Goal: Information Seeking & Learning: Learn about a topic

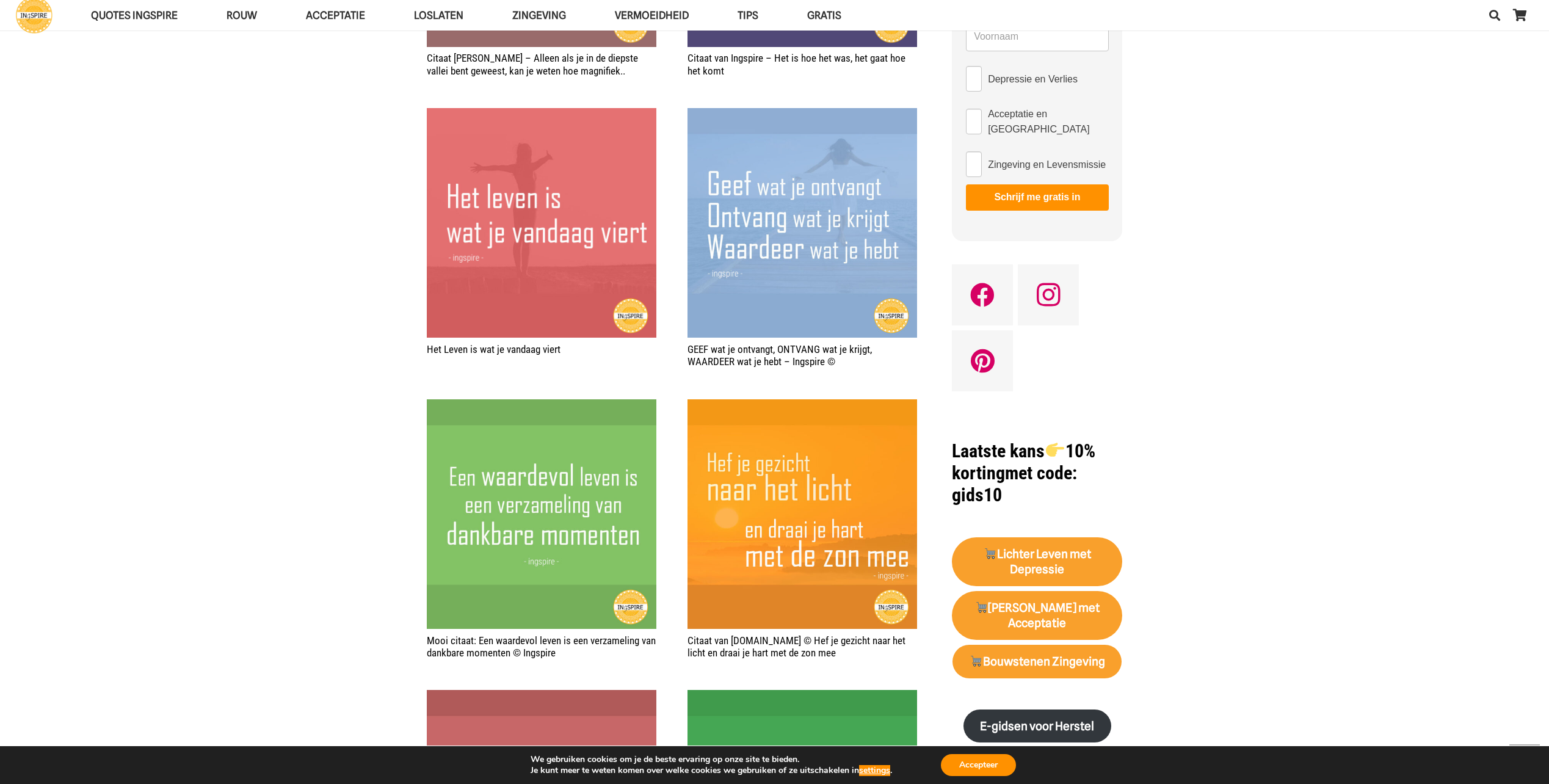
scroll to position [813, 0]
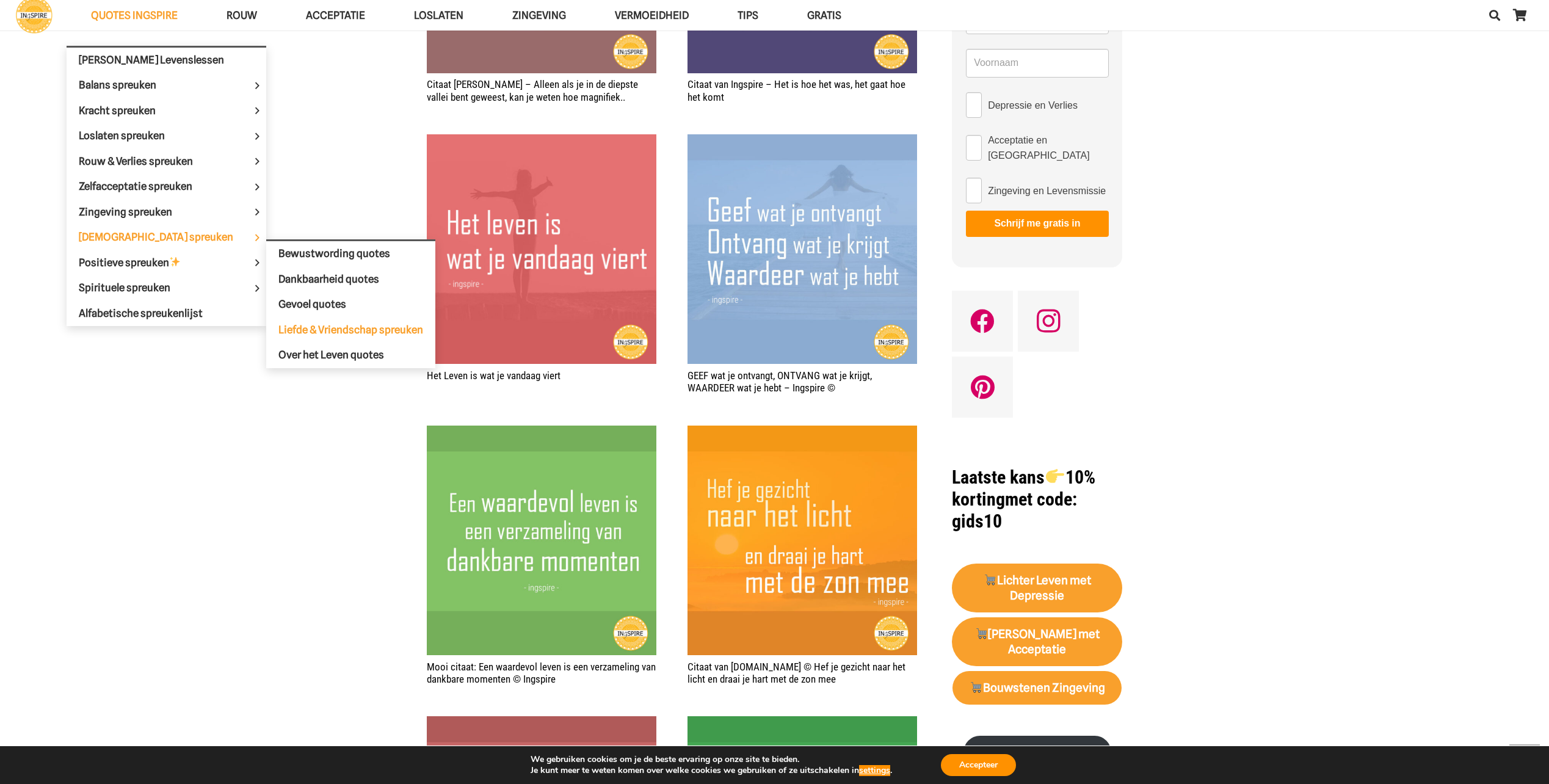
click at [300, 333] on span "Liefde & Vriendschap spreuken" at bounding box center [350, 329] width 144 height 13
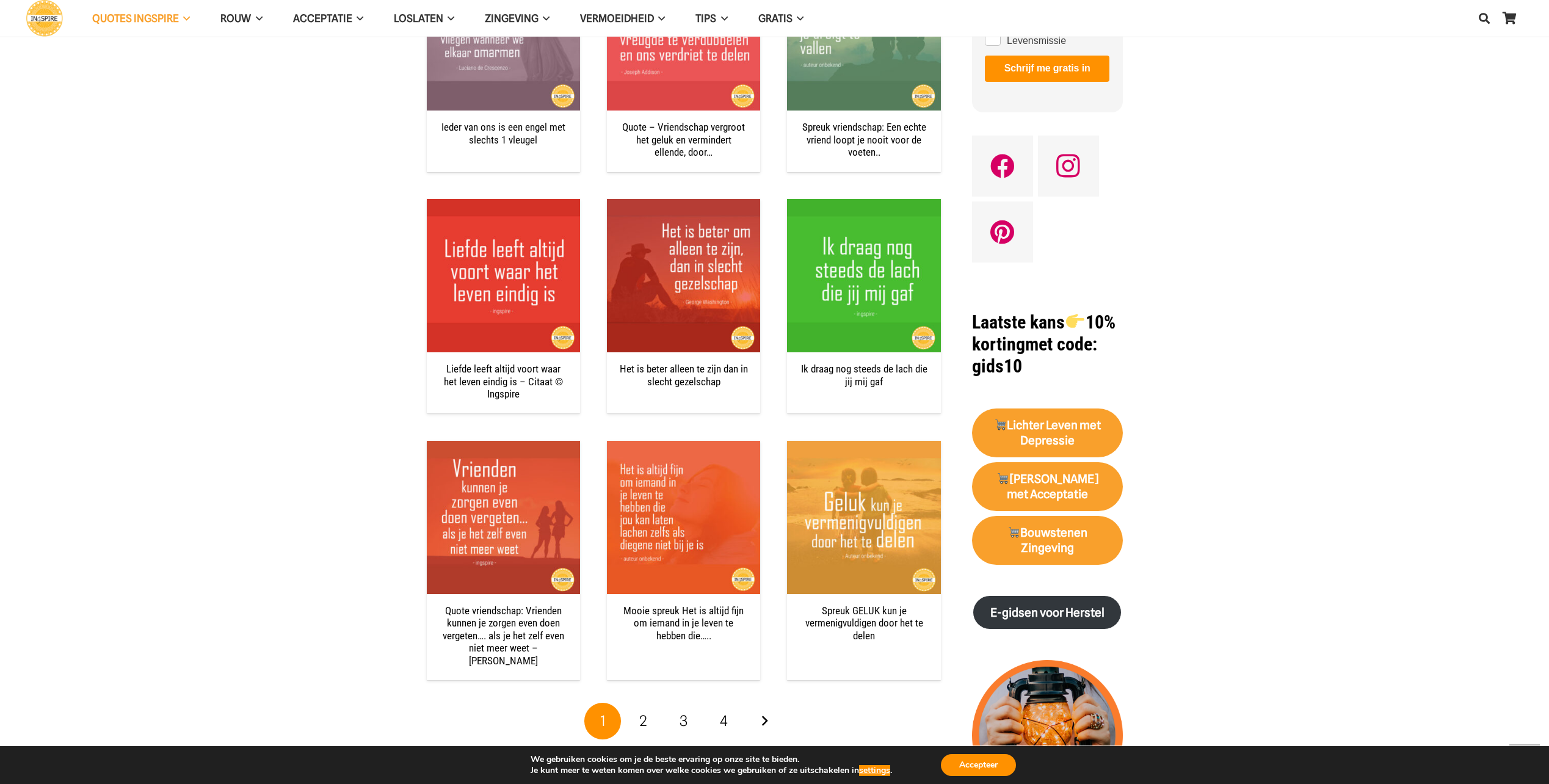
scroll to position [895, 0]
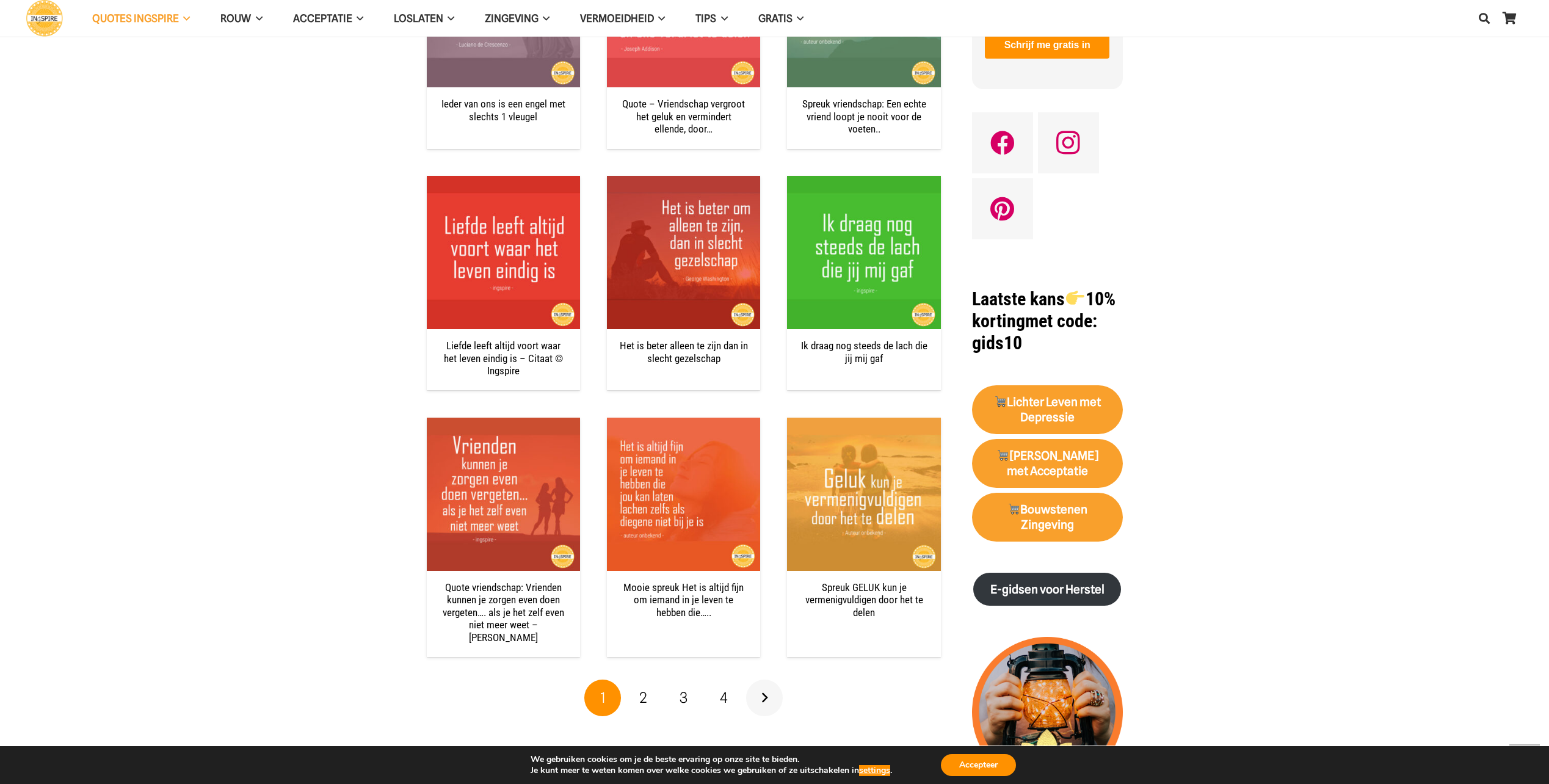
click at [760, 680] on link "Volgende" at bounding box center [764, 698] width 37 height 37
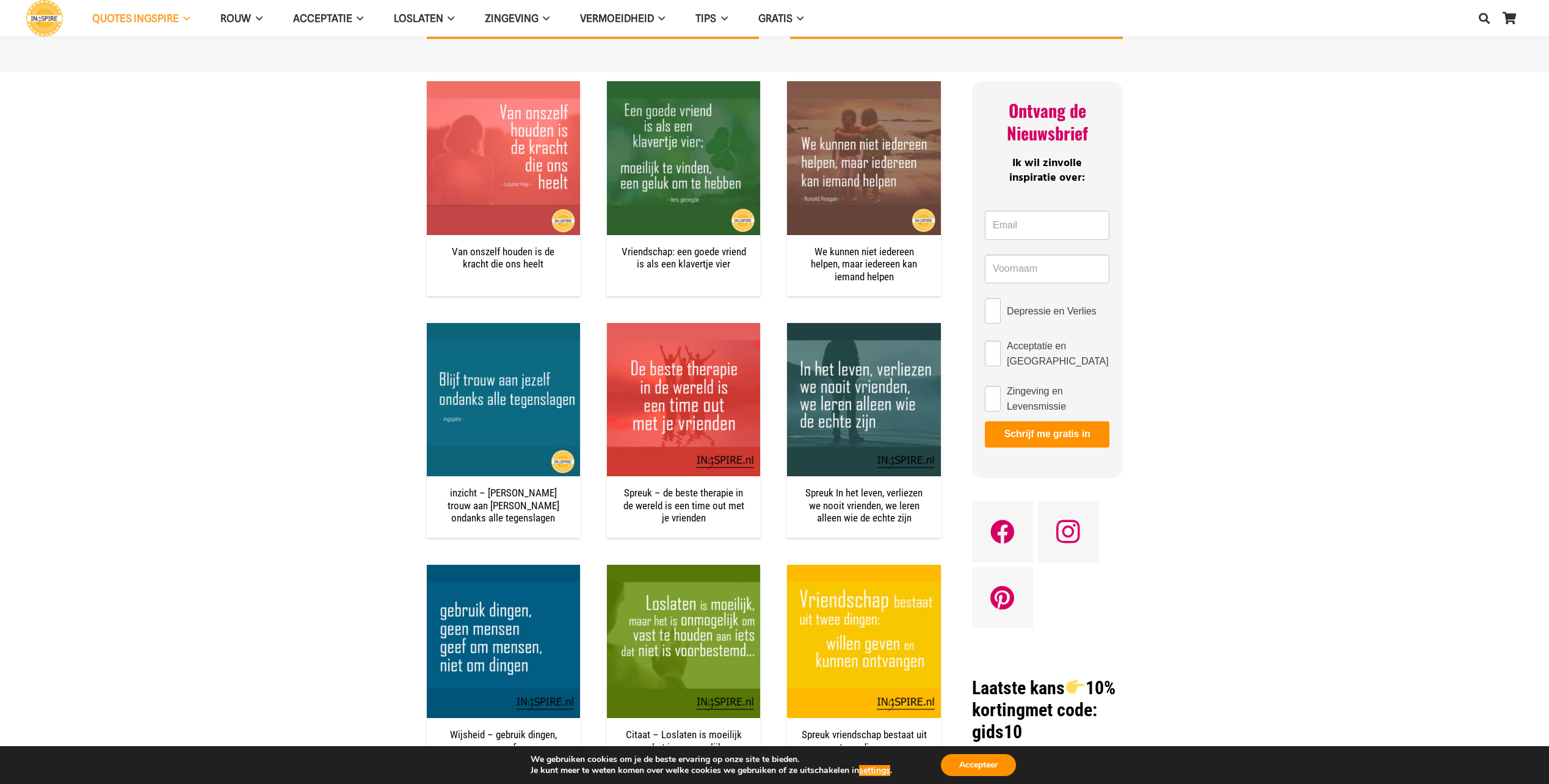
scroll to position [529, 0]
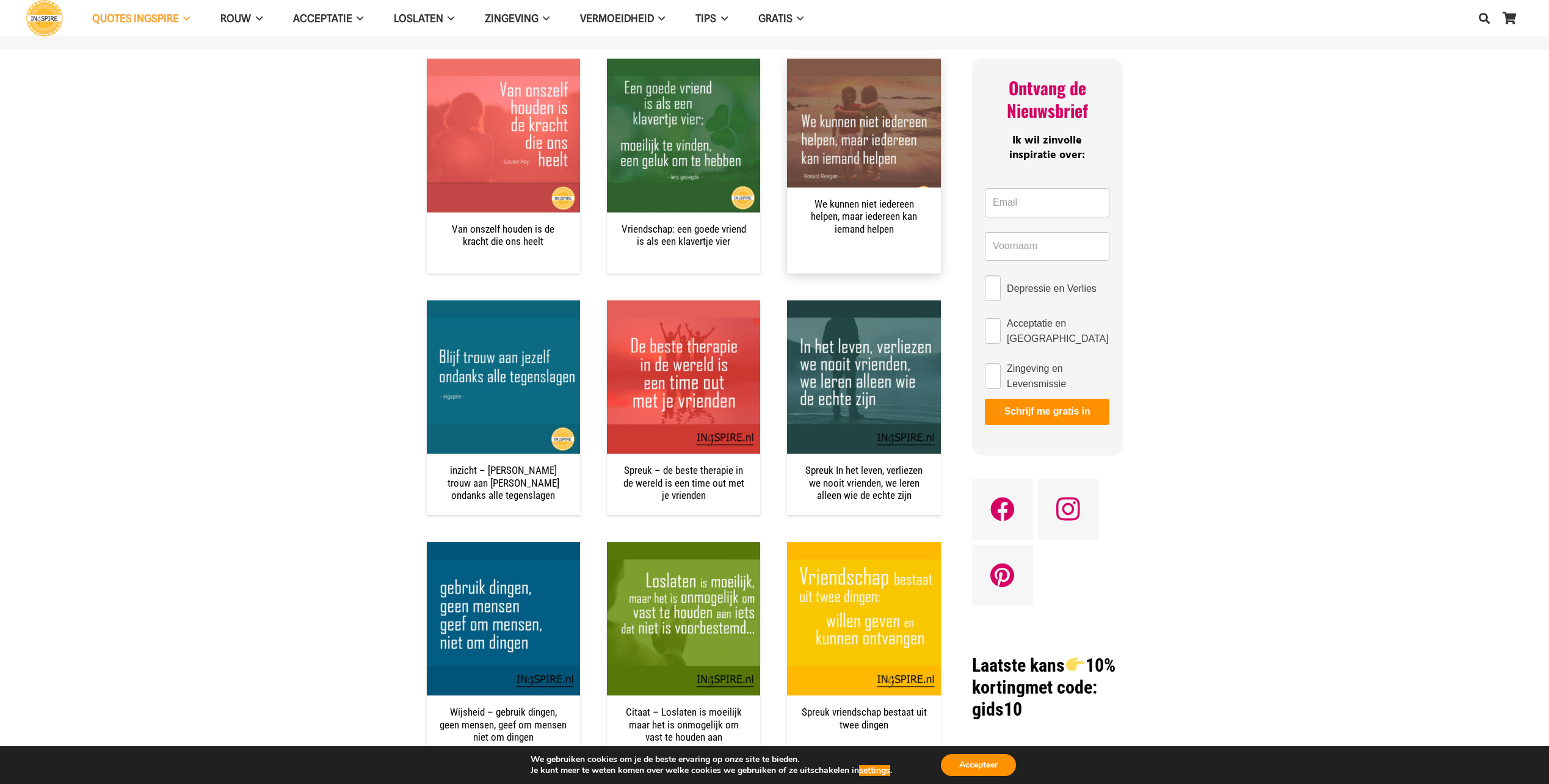
click at [835, 216] on link "We kunnen niet iedereen helpen, maar iedereen kan iemand helpen" at bounding box center [864, 216] width 106 height 38
